Goal: Transaction & Acquisition: Purchase product/service

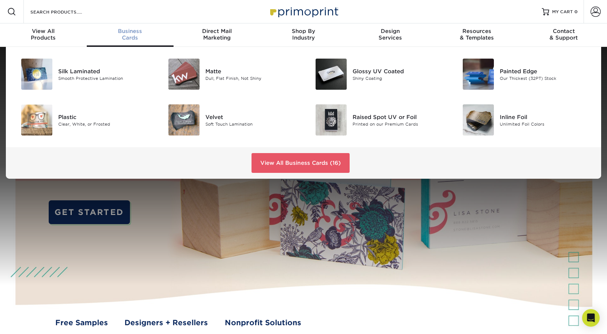
click at [127, 31] on span "Business" at bounding box center [130, 31] width 87 height 7
click at [315, 160] on link "View All Business Cards (16)" at bounding box center [301, 163] width 98 height 20
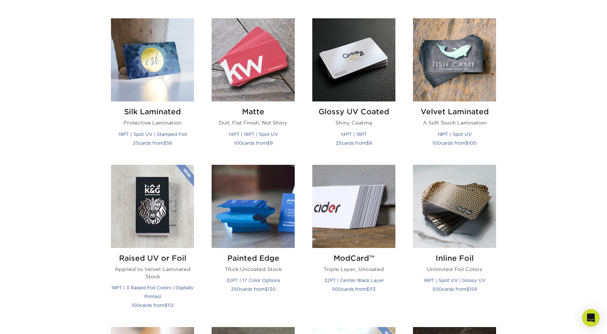
scroll to position [351, 0]
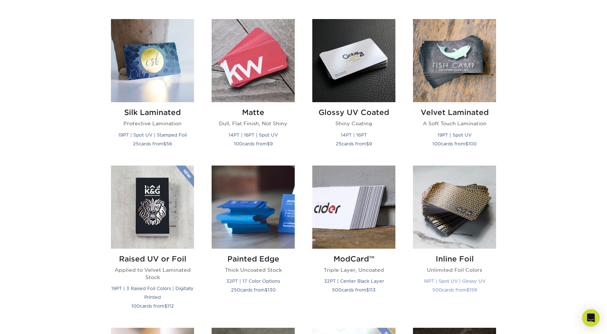
click at [465, 197] on img at bounding box center [454, 206] width 83 height 83
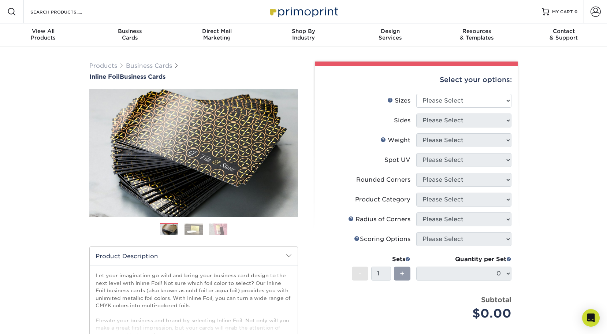
click at [196, 228] on img at bounding box center [194, 228] width 18 height 11
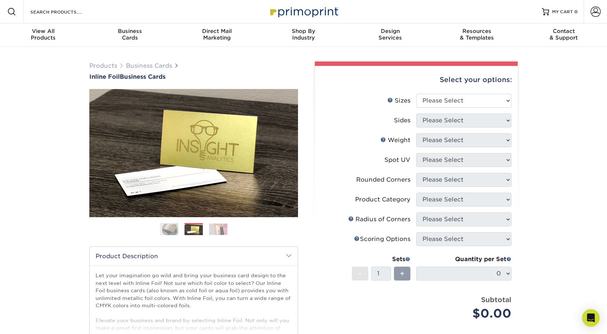
click at [228, 229] on ol at bounding box center [193, 232] width 209 height 18
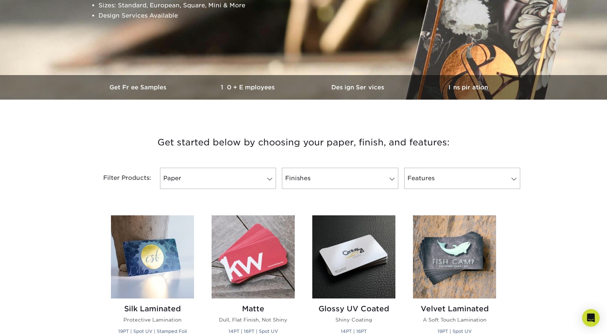
scroll to position [129, 0]
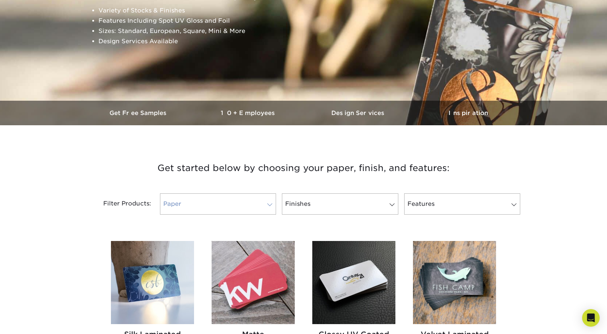
click at [259, 203] on link "Paper" at bounding box center [218, 203] width 116 height 21
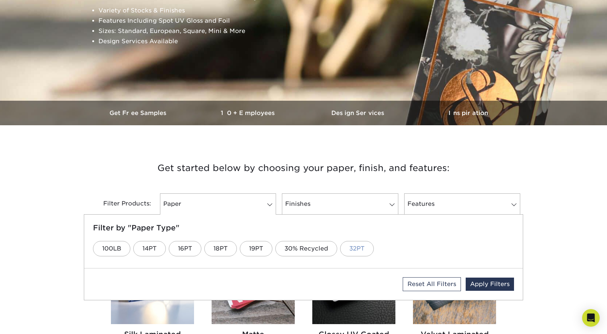
click at [362, 242] on link "32PT" at bounding box center [357, 248] width 34 height 15
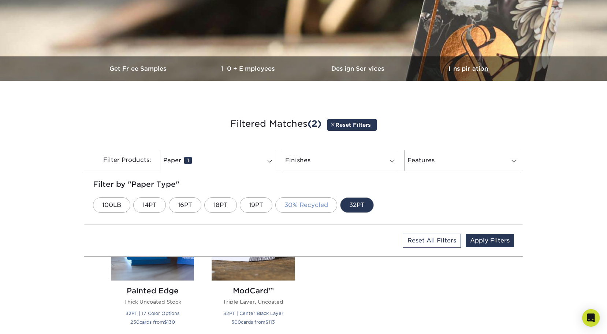
scroll to position [170, 0]
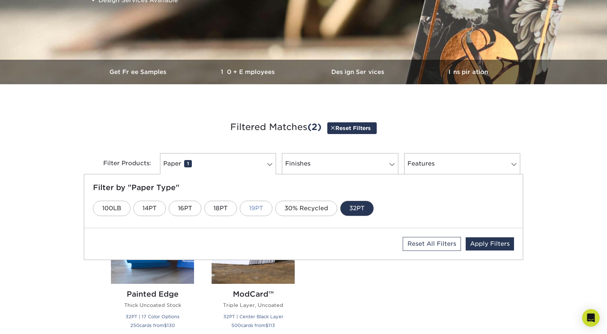
click at [261, 211] on link "19PT" at bounding box center [256, 208] width 33 height 15
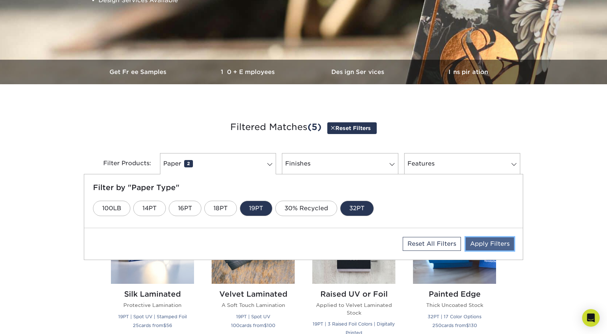
click at [490, 243] on link "Apply Filters" at bounding box center [490, 243] width 48 height 13
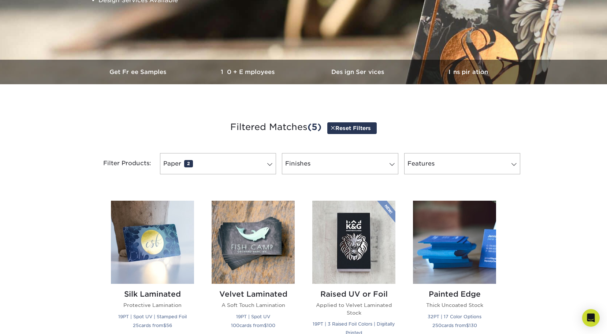
click at [347, 148] on div "Filter Products: Paper 2 Filter by "Paper Type" 100LB 14PT 16PT 18PT 19PT 30% R…" at bounding box center [303, 168] width 439 height 48
click at [347, 162] on link "Finishes 0" at bounding box center [340, 163] width 116 height 21
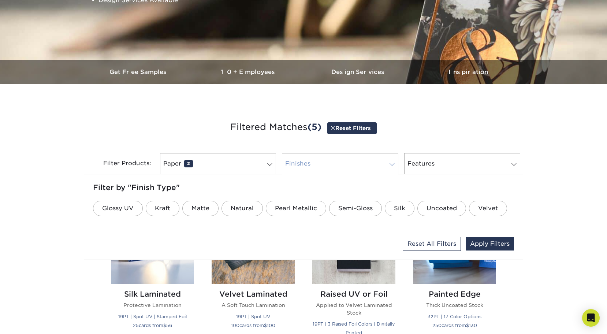
click at [347, 162] on link "Finishes 0" at bounding box center [340, 163] width 116 height 21
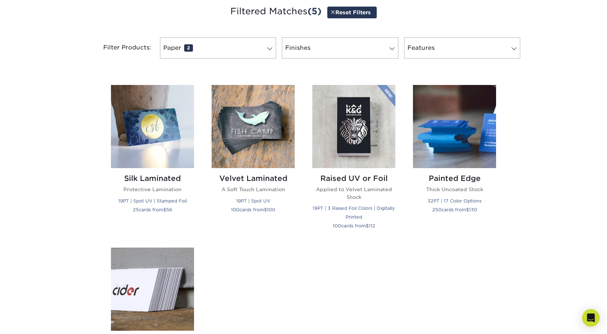
scroll to position [377, 0]
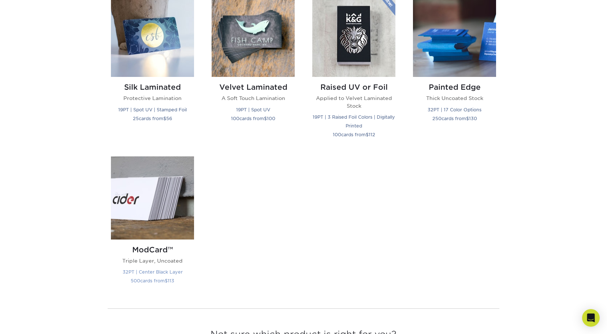
click at [159, 223] on img at bounding box center [152, 197] width 83 height 83
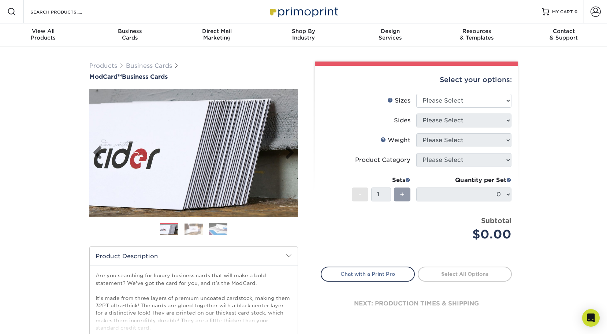
scroll to position [2, 0]
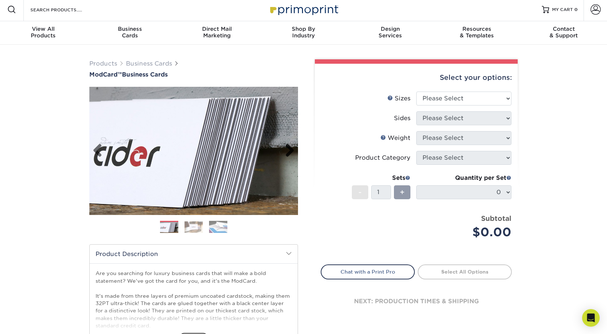
click at [290, 146] on link "Next" at bounding box center [287, 151] width 15 height 15
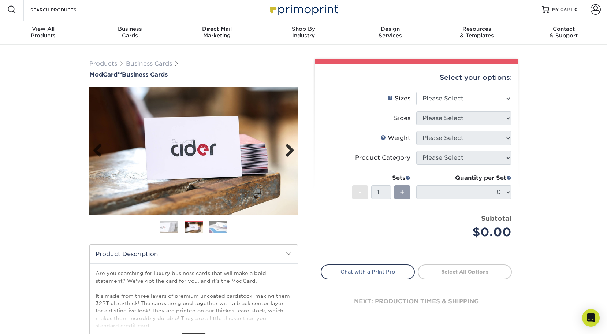
click at [290, 146] on link "Next" at bounding box center [287, 151] width 15 height 15
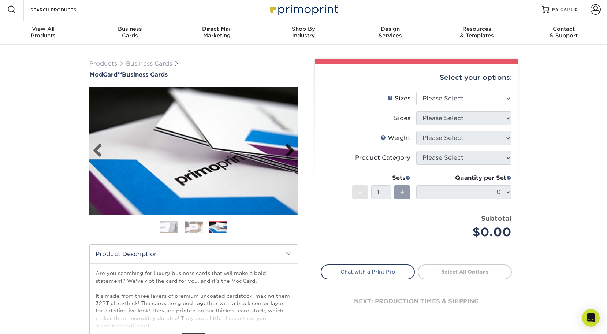
click at [290, 146] on link "Next" at bounding box center [287, 151] width 15 height 15
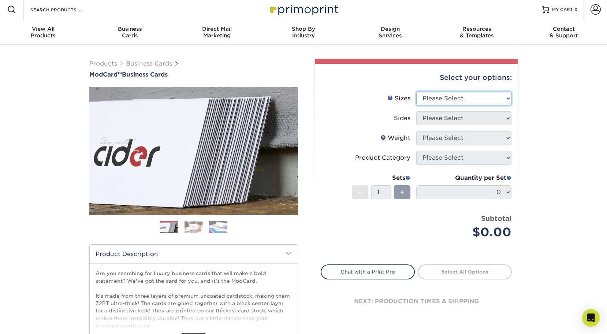
click at [487, 100] on select "Please Select 1.5" x 3.5" - Mini 1.75" x 3.5" - Mini 2" x 2" - Square 2" x 3" -…" at bounding box center [463, 99] width 95 height 14
select select "2.00x3.50"
click at [416, 92] on select "Please Select 1.5" x 3.5" - Mini 1.75" x 3.5" - Mini 2" x 2" - Square 2" x 3" -…" at bounding box center [463, 99] width 95 height 14
click at [462, 119] on select "Please Select Print Both Sides Print Front Only" at bounding box center [463, 118] width 95 height 14
select select "13abbda7-1d64-4f25-8bb2-c179b224825d"
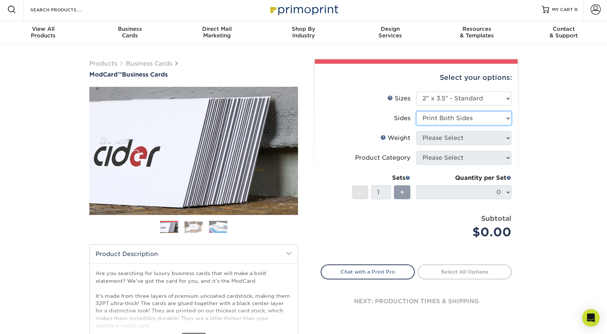
click at [416, 111] on select "Please Select Print Both Sides Print Front Only" at bounding box center [463, 118] width 95 height 14
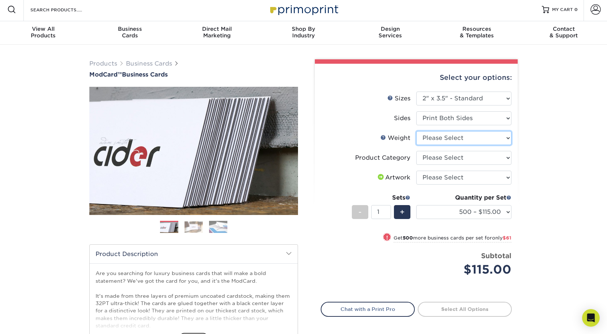
click at [464, 137] on select "Please Select 32PTUCBLK" at bounding box center [463, 138] width 95 height 14
click at [470, 135] on select "Please Select 32PTUCBLK" at bounding box center [463, 138] width 95 height 14
select select "32PTUCBLK"
click at [416, 131] on select "Please Select 32PTUCBLK" at bounding box center [463, 138] width 95 height 14
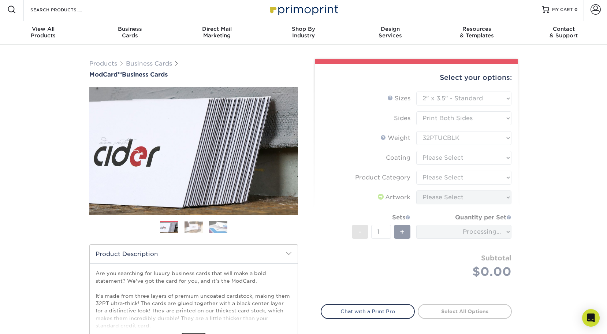
click at [465, 159] on form "Sizes Help Sizes Please Select 1.5" x 3.5" - Mini 1.75" x 3.5" - Mini 2" x 2" -…" at bounding box center [416, 194] width 191 height 204
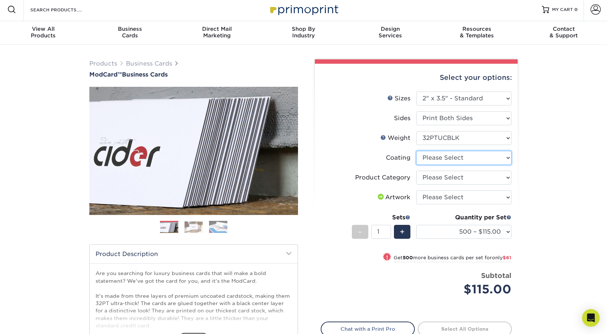
click at [471, 159] on select at bounding box center [463, 158] width 95 height 14
select select "3e7618de-abca-4bda-9f97-8b9129e913d8"
click at [416, 151] on select at bounding box center [463, 158] width 95 height 14
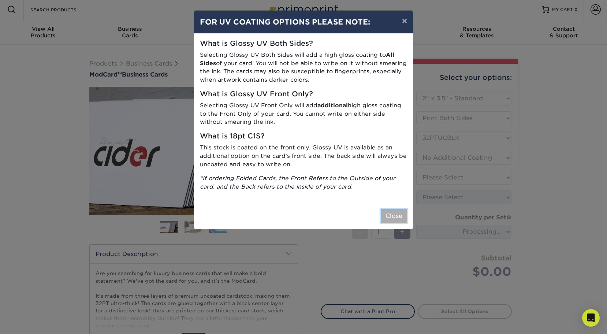
click at [395, 216] on button "Close" at bounding box center [394, 216] width 26 height 14
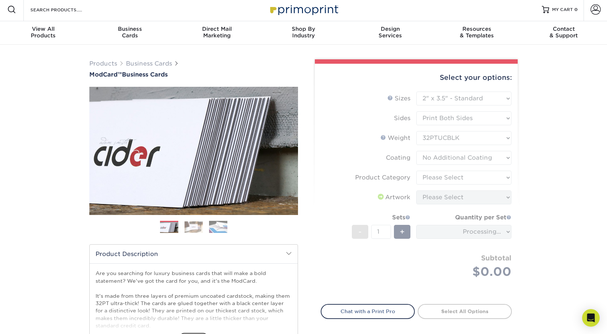
click at [477, 180] on form "Sizes Help Sizes Please Select 1.5" x 3.5" - Mini 1.75" x 3.5" - Mini 2" x 2" -…" at bounding box center [416, 194] width 191 height 204
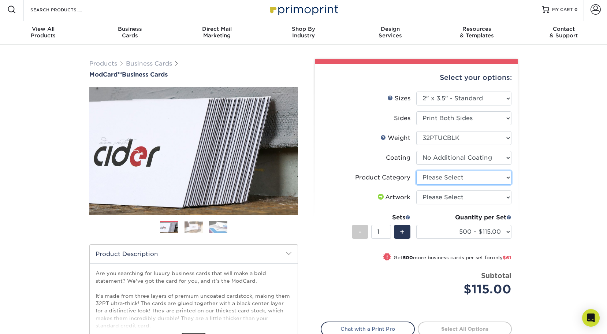
click at [501, 180] on select "Please Select Business Cards" at bounding box center [463, 178] width 95 height 14
select select "3b5148f1-0588-4f88-a218-97bcfdce65c1"
click at [416, 171] on select "Please Select Business Cards" at bounding box center [463, 178] width 95 height 14
click at [478, 196] on select "Please Select I will upload files I need a design - $100" at bounding box center [463, 197] width 95 height 14
select select "upload"
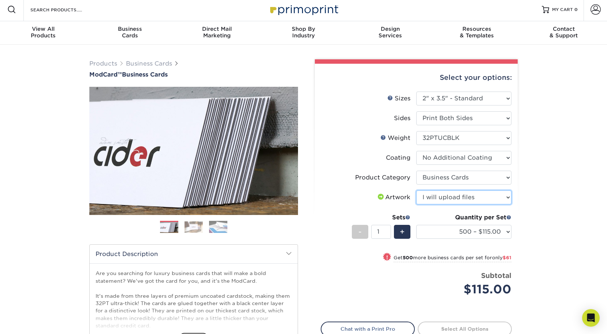
click at [416, 190] on select "Please Select I will upload files I need a design - $100" at bounding box center [463, 197] width 95 height 14
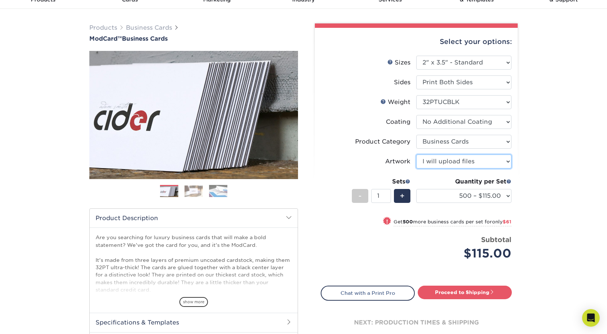
scroll to position [39, 0]
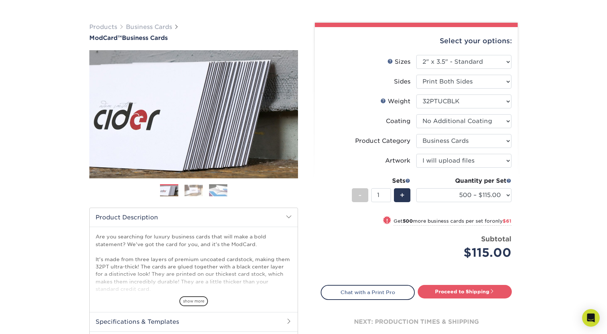
click at [475, 202] on div "Quantity per Set 500 – $115.00 1000 – $176.00 (Price includes envelopes)" at bounding box center [463, 193] width 95 height 34
click at [479, 199] on select "500 – $115.00 1000 – $176.00" at bounding box center [463, 195] width 95 height 14
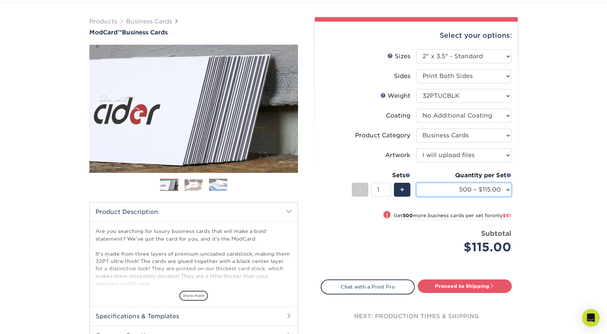
scroll to position [44, 0]
